Goal: Transaction & Acquisition: Purchase product/service

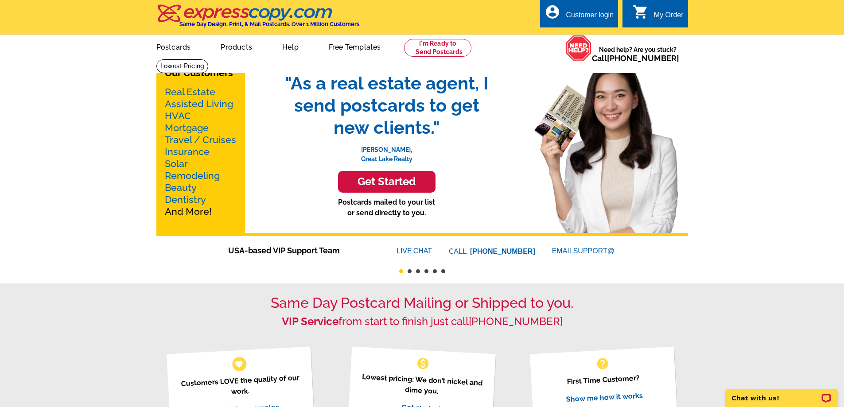
click at [407, 181] on h3 "Get Started" at bounding box center [386, 181] width 75 height 13
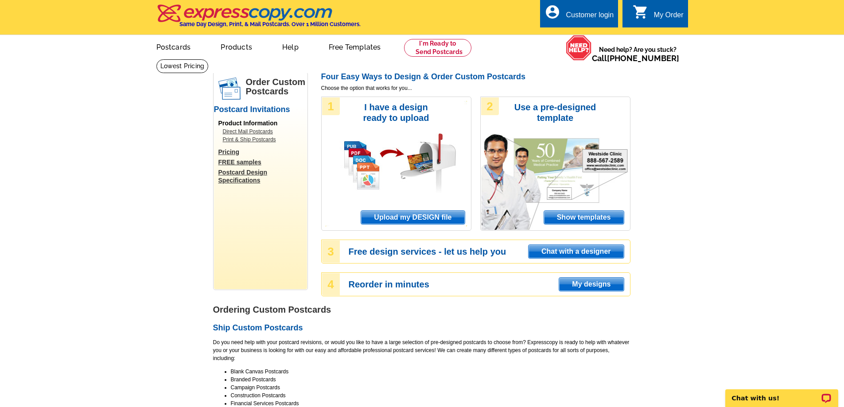
click at [429, 223] on span "Upload my DESIGN file" at bounding box center [412, 217] width 103 height 13
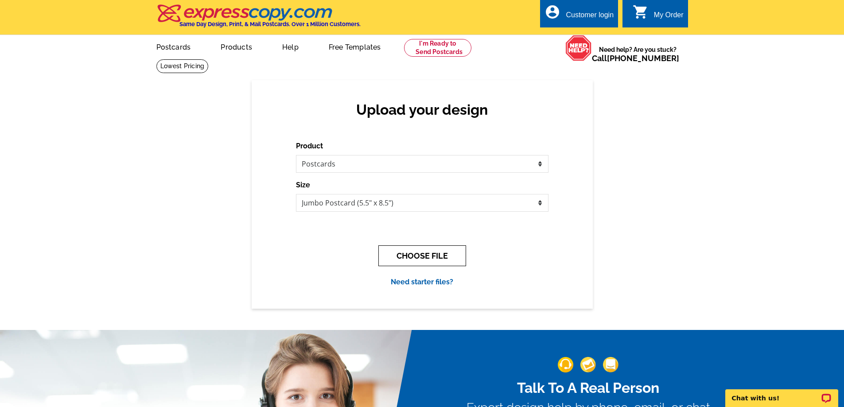
click at [439, 256] on button "CHOOSE FILE" at bounding box center [422, 255] width 88 height 21
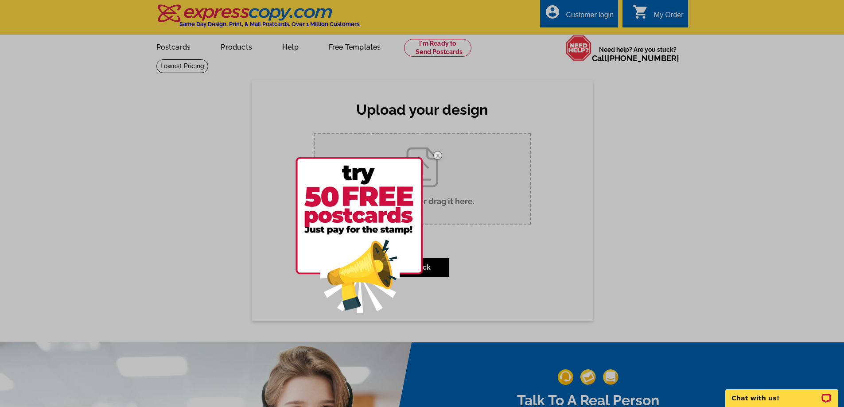
click at [358, 226] on img at bounding box center [359, 235] width 128 height 156
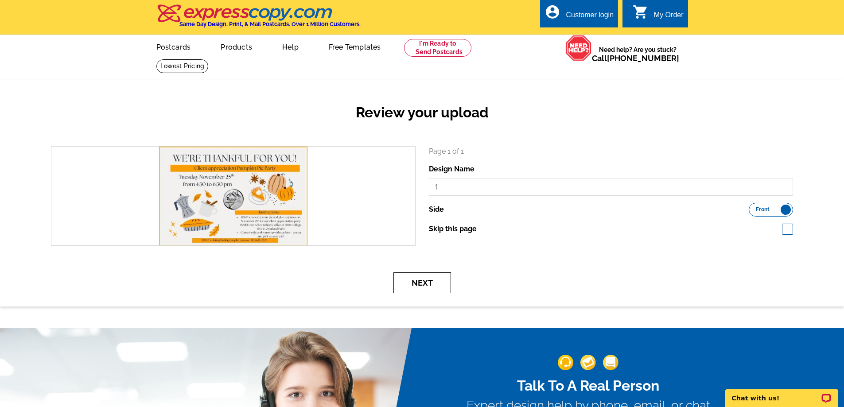
click at [435, 285] on button "Next" at bounding box center [422, 282] width 58 height 21
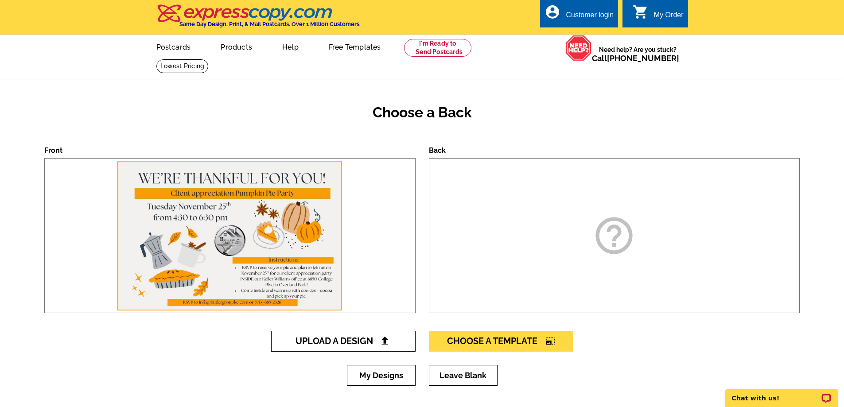
click at [400, 340] on link "Upload A Design" at bounding box center [343, 341] width 144 height 21
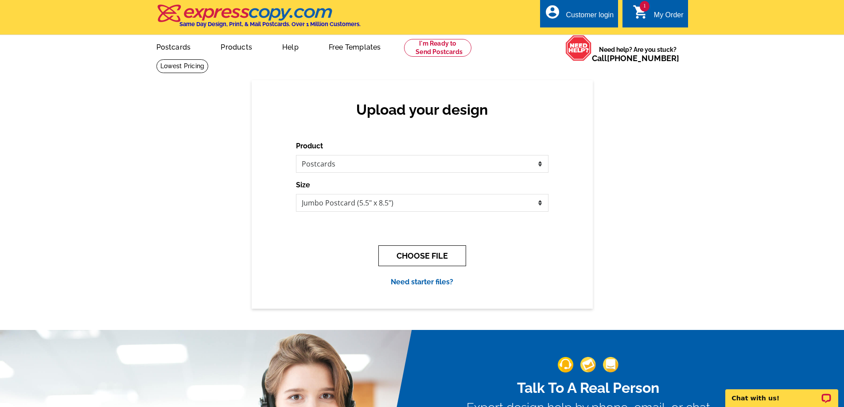
click at [434, 256] on button "CHOOSE FILE" at bounding box center [422, 255] width 88 height 21
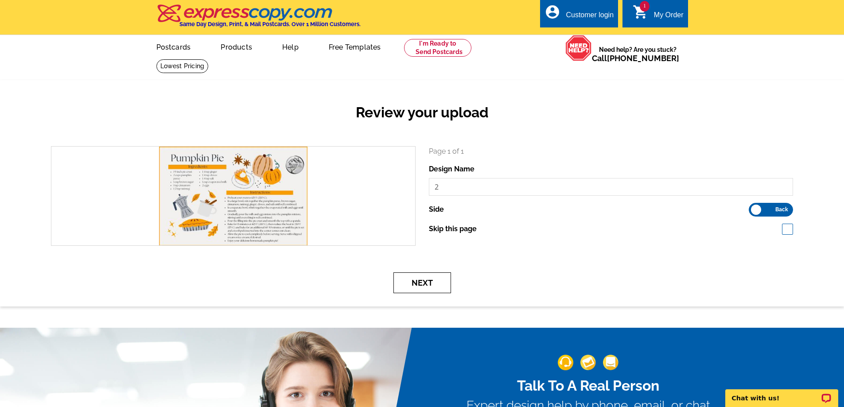
click at [437, 282] on button "Next" at bounding box center [422, 282] width 58 height 21
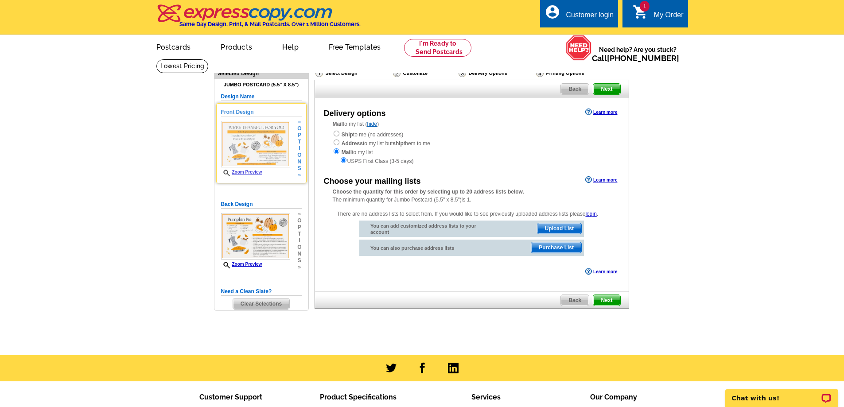
click at [261, 142] on img at bounding box center [255, 144] width 69 height 47
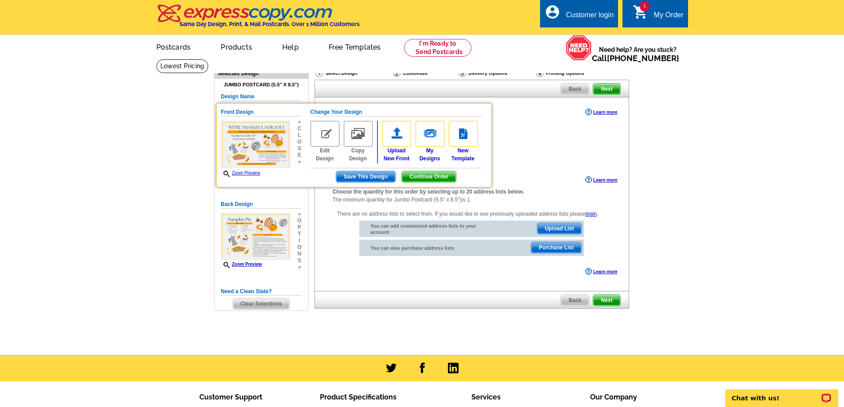
click at [186, 211] on main "Need Help? call 800-260-5887, chat with support, or have our designers make som…" at bounding box center [422, 207] width 844 height 296
click at [246, 173] on link "Zoom Preview" at bounding box center [240, 172] width 39 height 5
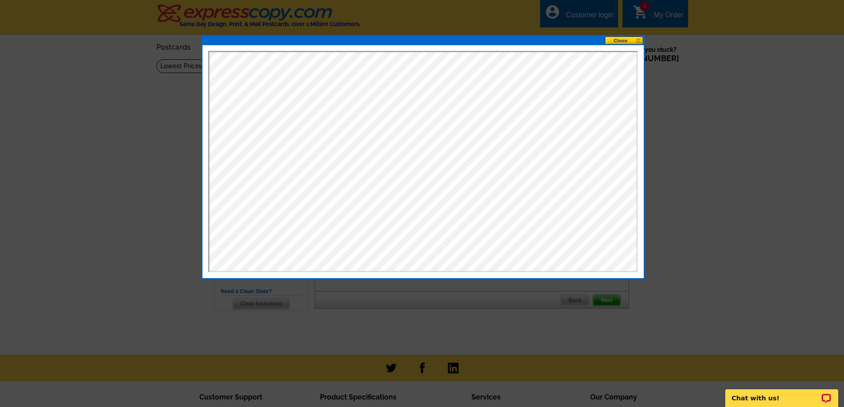
click at [638, 40] on button at bounding box center [623, 40] width 39 height 8
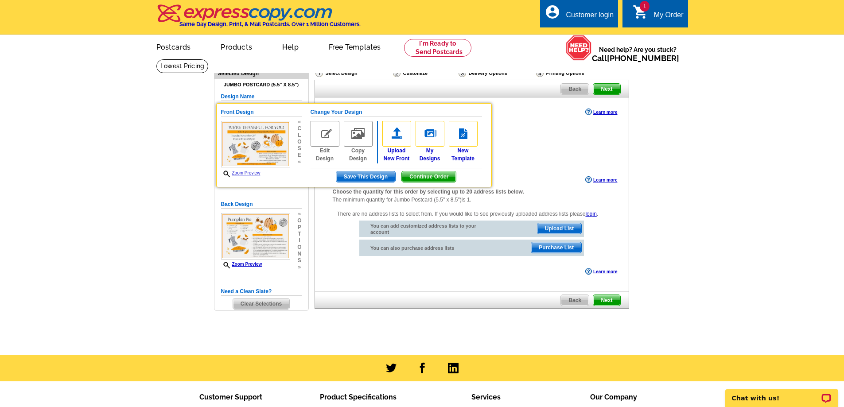
click at [742, 286] on main "Need Help? call 800-260-5887, chat with support, or have our designers make som…" at bounding box center [422, 207] width 844 height 296
click at [740, 216] on main "Need Help? call 800-260-5887, chat with support, or have our designers make som…" at bounding box center [422, 207] width 844 height 296
click at [118, 181] on main "Need Help? call 800-260-5887, chat with support, or have our designers make som…" at bounding box center [422, 207] width 844 height 296
click at [678, 248] on main "Need Help? call 800-260-5887, chat with support, or have our designers make som…" at bounding box center [422, 207] width 844 height 296
click at [285, 177] on span "Zoom Preview" at bounding box center [255, 174] width 69 height 8
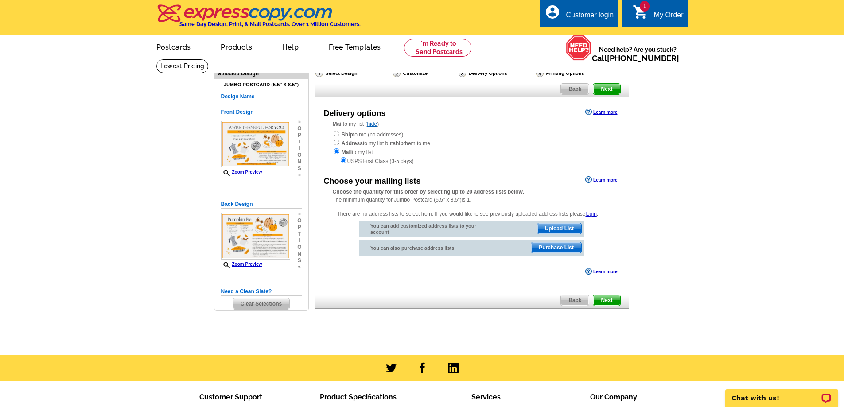
click at [613, 302] on span "Next" at bounding box center [606, 300] width 27 height 11
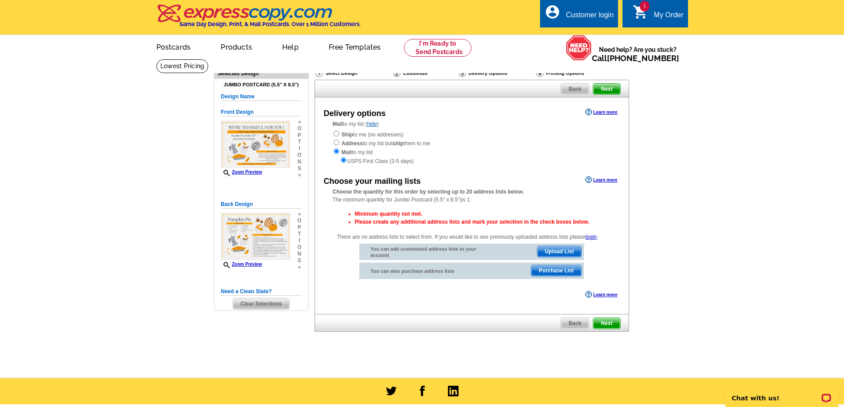
click at [556, 253] on span "Upload List" at bounding box center [559, 251] width 44 height 11
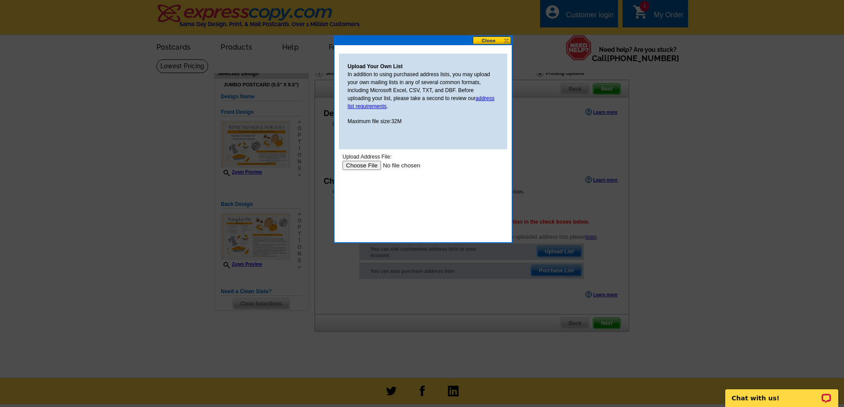
click at [362, 165] on input "file" at bounding box center [398, 165] width 112 height 9
type input "C:\fakepath\Client list.pdf"
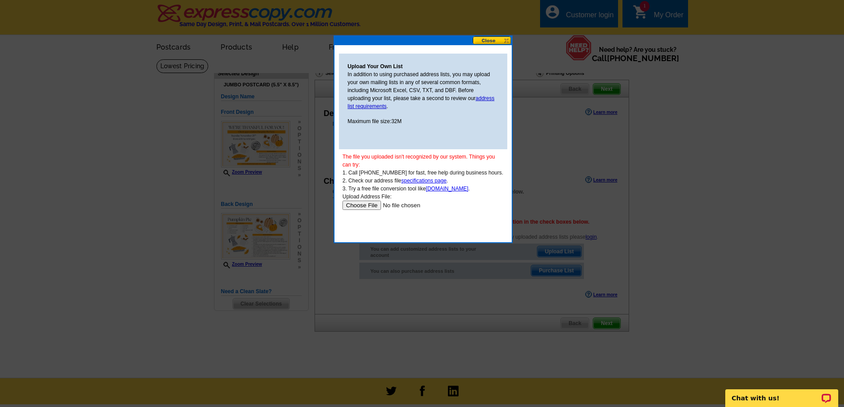
click at [567, 247] on div at bounding box center [422, 203] width 844 height 407
click at [367, 207] on input "file" at bounding box center [398, 205] width 112 height 9
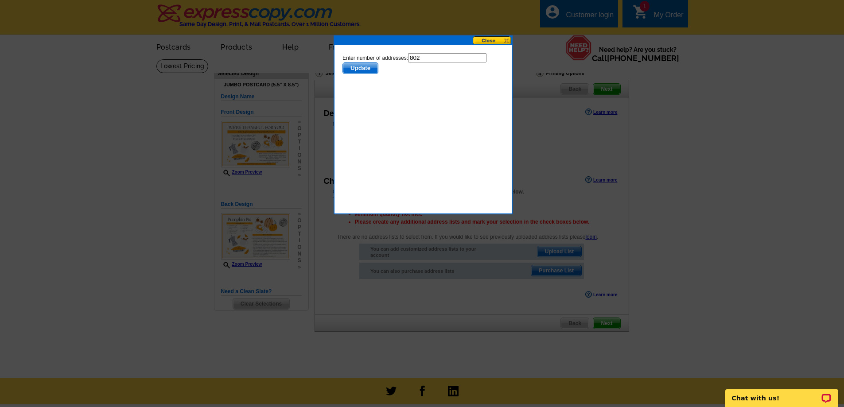
click at [507, 38] on button at bounding box center [491, 40] width 39 height 8
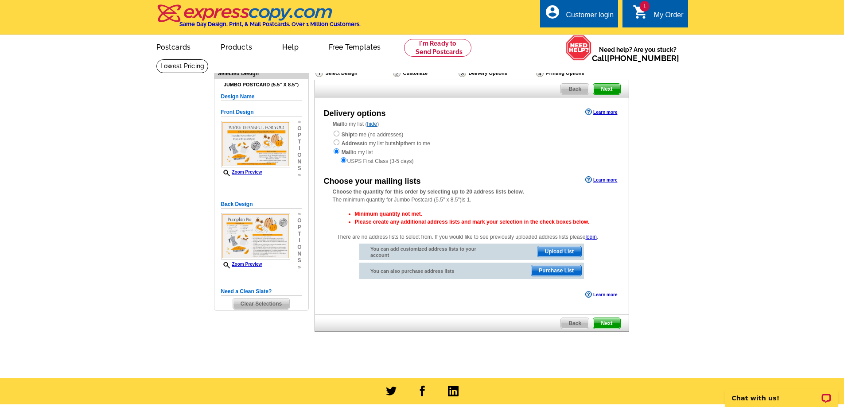
click at [552, 246] on div "You can add customized address lists to your account Upload List" at bounding box center [471, 252] width 224 height 16
click at [556, 252] on span "Upload List" at bounding box center [559, 251] width 44 height 11
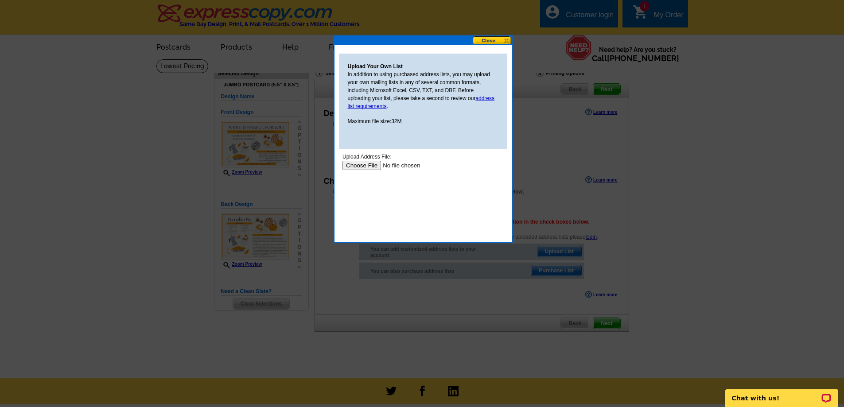
click at [349, 162] on input "file" at bounding box center [398, 165] width 112 height 9
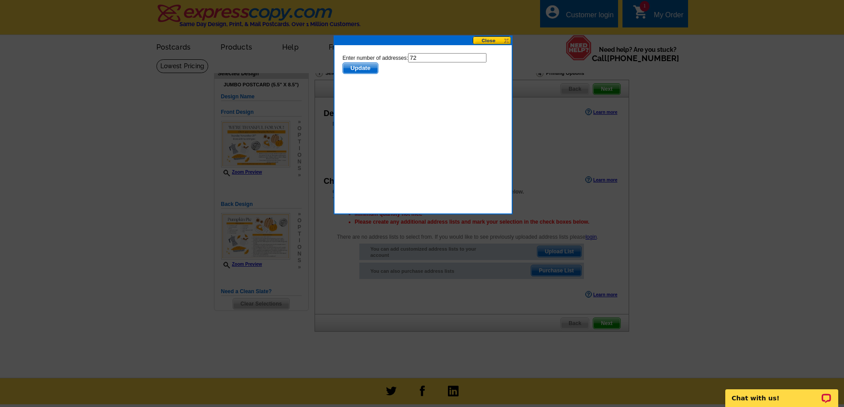
click at [358, 71] on span "Update" at bounding box center [359, 68] width 35 height 11
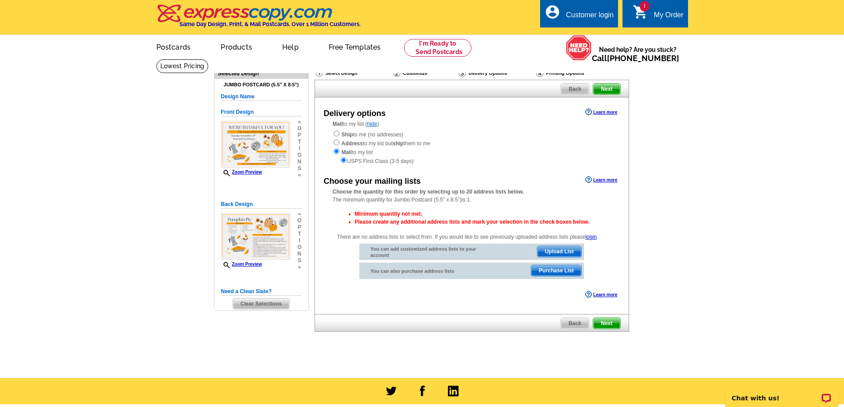
click at [608, 323] on span "Next" at bounding box center [606, 323] width 27 height 11
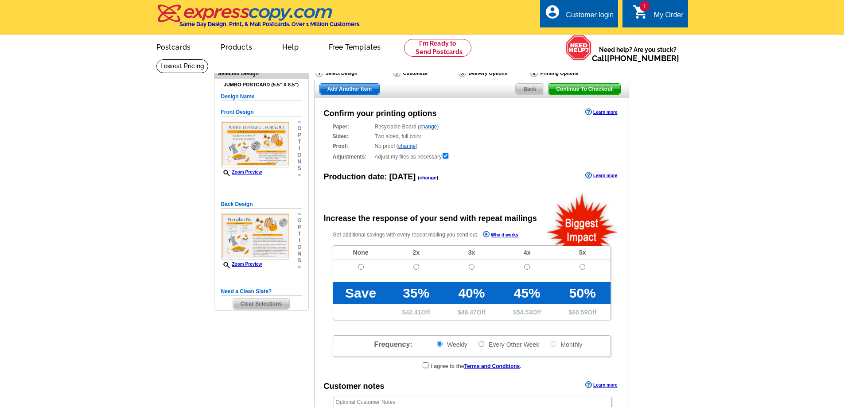
radio input "false"
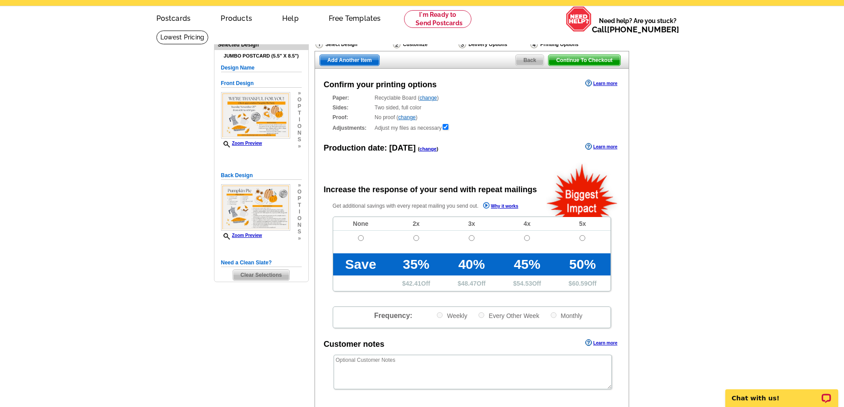
scroll to position [44, 0]
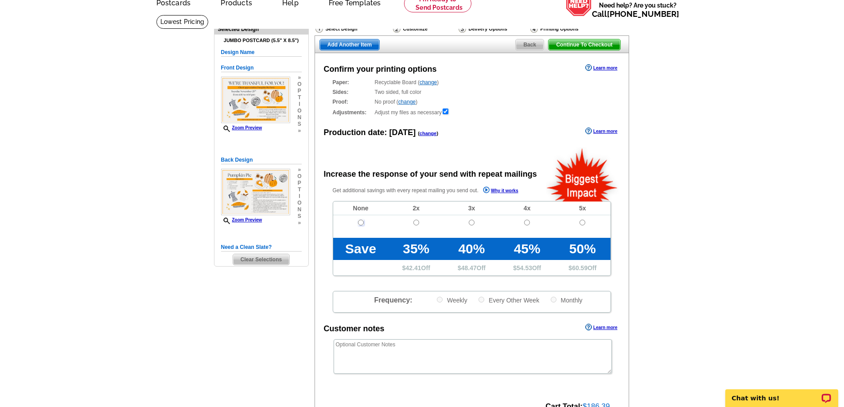
click at [361, 224] on input "radio" at bounding box center [361, 223] width 6 height 6
radio input "true"
